Goal: Information Seeking & Learning: Learn about a topic

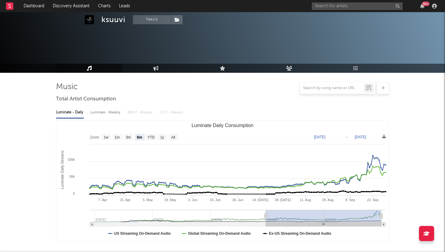
select select "6m"
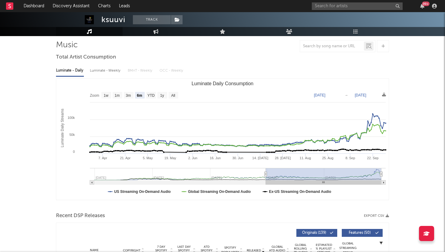
scroll to position [56, 0]
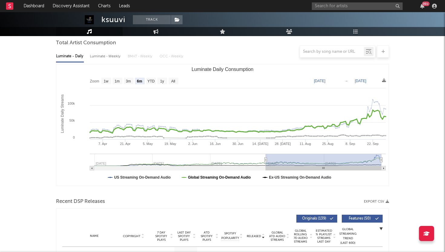
click at [193, 176] on text "Global Streaming On-Demand Audio" at bounding box center [219, 177] width 63 height 4
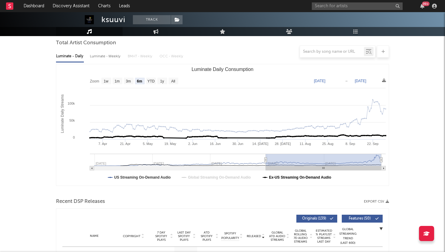
click at [292, 178] on text "Ex-US Streaming On-Demand Audio" at bounding box center [300, 177] width 62 height 4
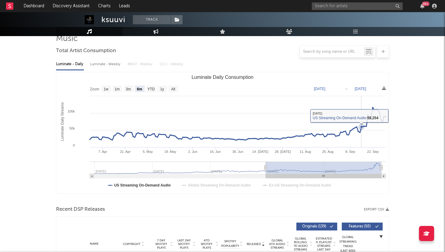
scroll to position [45, 0]
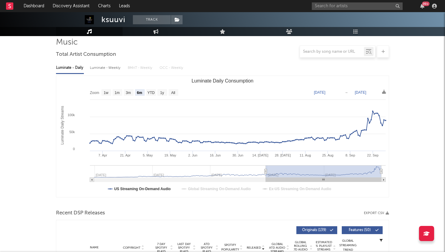
type input "[DATE]"
select select "1y"
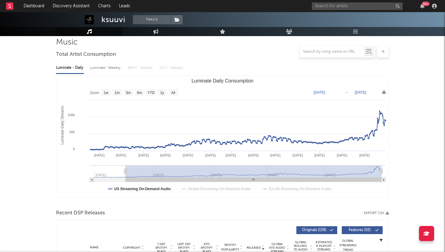
type input "[DATE]"
select select "All"
type input "[DATE]"
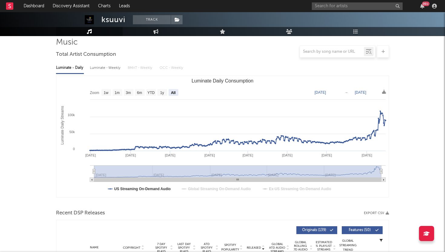
drag, startPoint x: 266, startPoint y: 170, endPoint x: 74, endPoint y: 176, distance: 192.4
click at [74, 176] on icon "Created with Highcharts 10.3.3 Luminate Daily Streams Luminate Daily Consumptio…" at bounding box center [222, 136] width 332 height 121
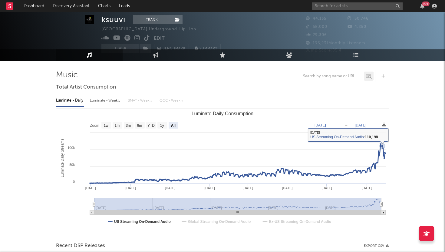
scroll to position [0, 0]
